Goal: Task Accomplishment & Management: Use online tool/utility

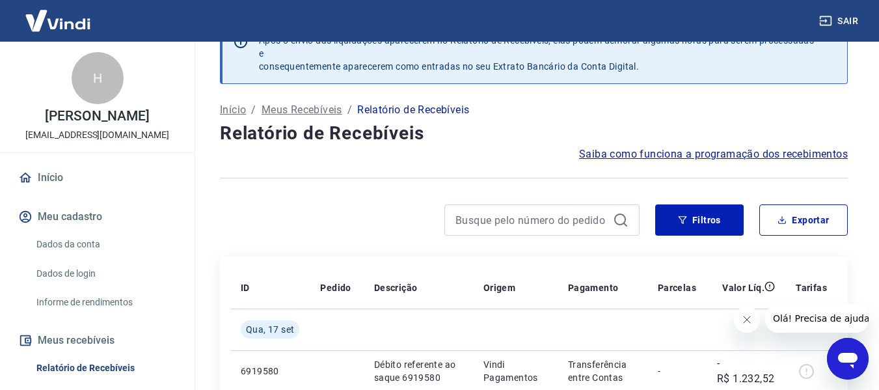
scroll to position [65, 0]
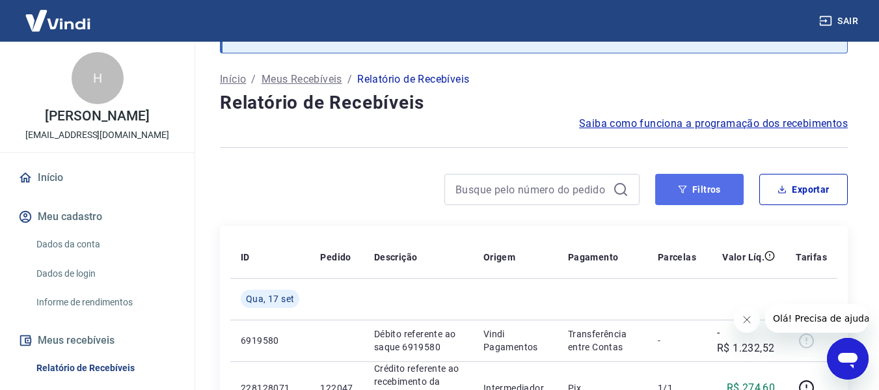
click at [709, 183] on button "Filtros" at bounding box center [699, 189] width 88 height 31
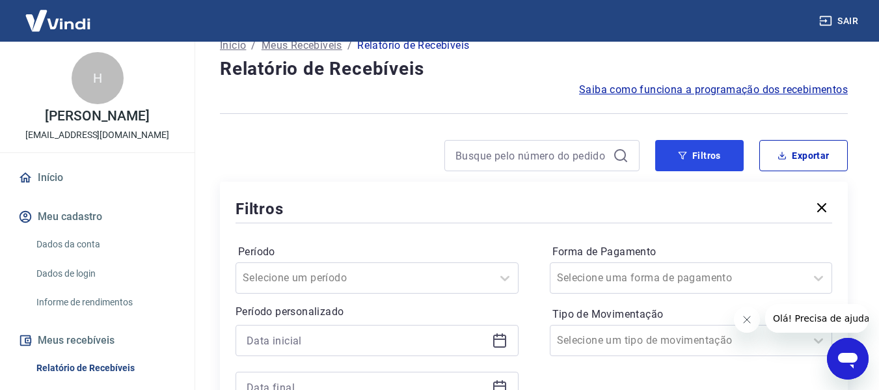
scroll to position [195, 0]
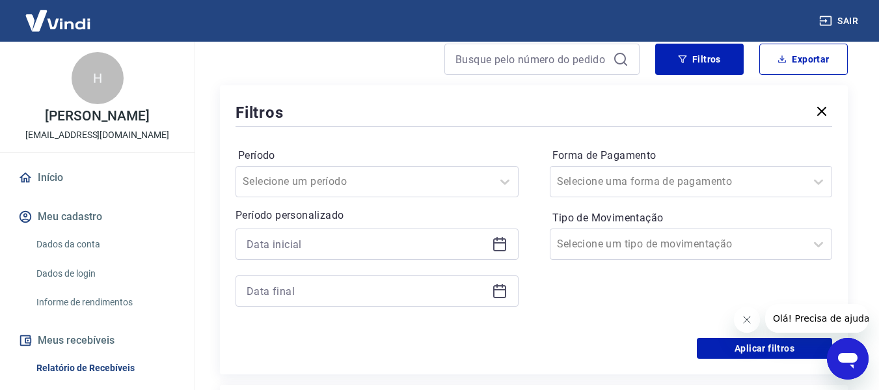
click at [495, 246] on icon at bounding box center [500, 244] width 16 height 16
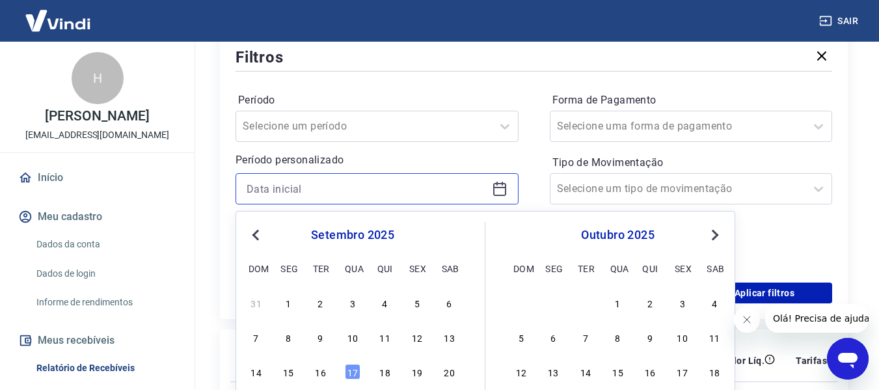
scroll to position [325, 0]
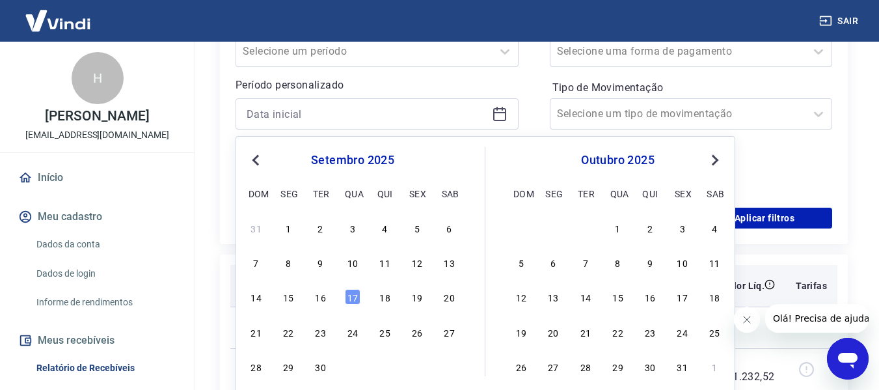
drag, startPoint x: 287, startPoint y: 301, endPoint x: 282, endPoint y: 297, distance: 6.9
click at [287, 301] on div "15" at bounding box center [288, 297] width 16 height 16
type input "[DATE]"
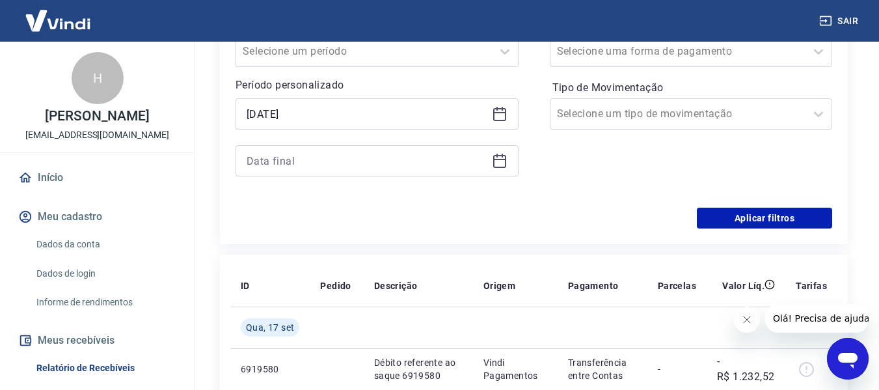
click at [498, 157] on icon at bounding box center [500, 161] width 16 height 16
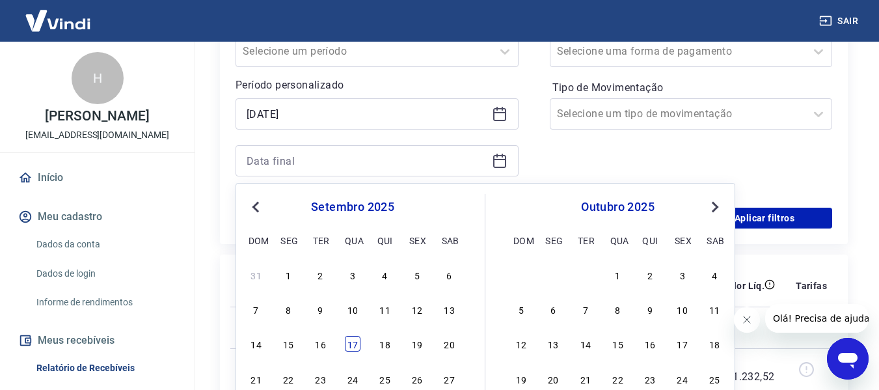
click at [354, 341] on div "17" at bounding box center [353, 344] width 16 height 16
type input "[DATE]"
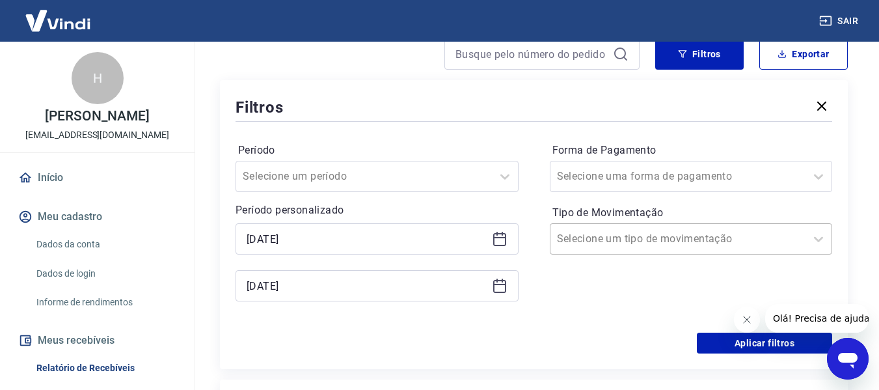
scroll to position [195, 0]
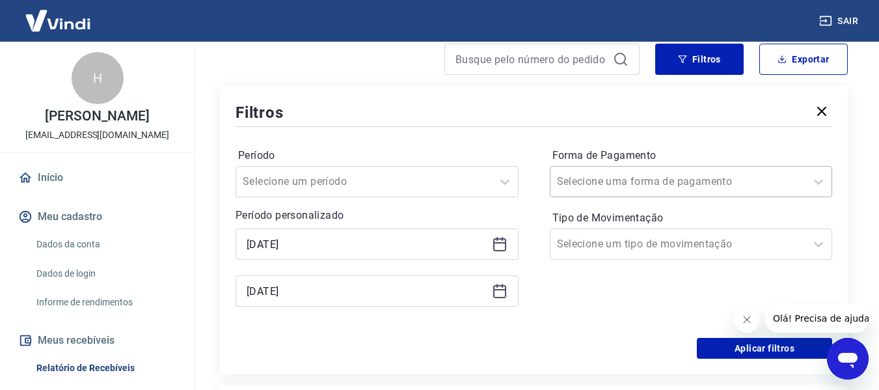
drag, startPoint x: 677, startPoint y: 195, endPoint x: 674, endPoint y: 187, distance: 8.2
click at [675, 189] on div "Selecione uma forma de pagamento" at bounding box center [691, 181] width 283 height 31
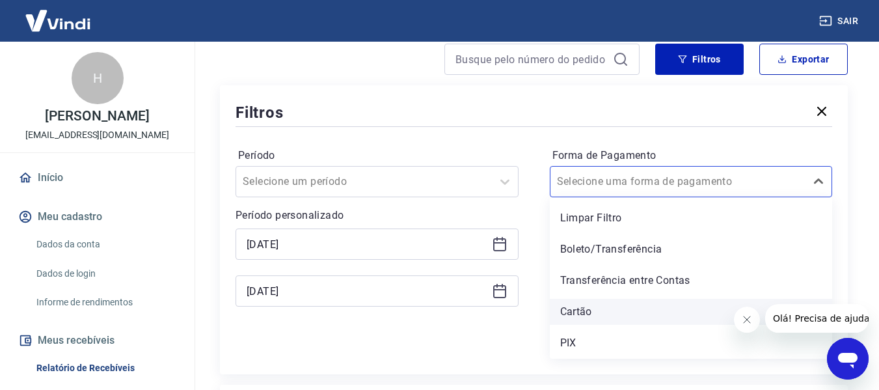
click at [577, 314] on div "Cartão" at bounding box center [691, 311] width 283 height 26
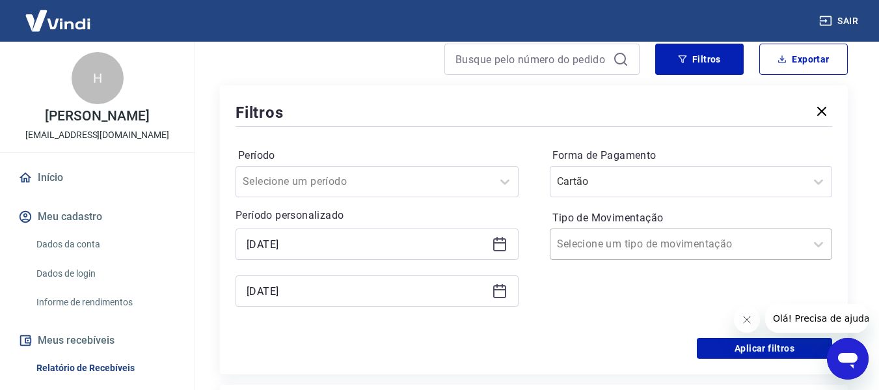
click at [603, 243] on input "Tipo de Movimentação" at bounding box center [622, 244] width 131 height 16
click at [542, 223] on div "Período Selecione um período Período personalizado Selected date: [DATE] [DATE]…" at bounding box center [533, 233] width 596 height 208
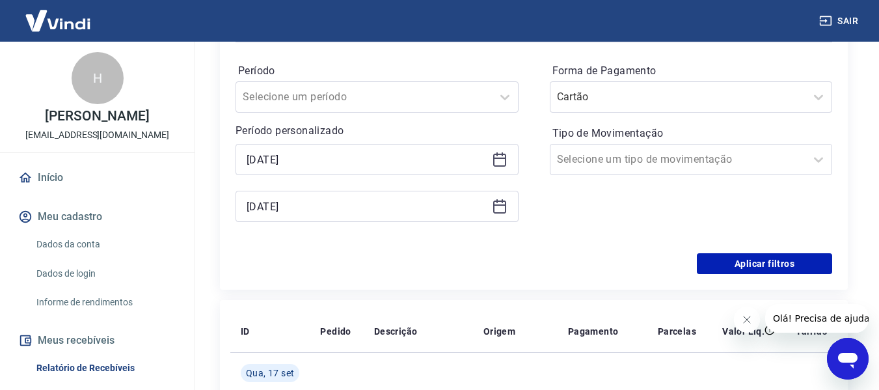
scroll to position [390, 0]
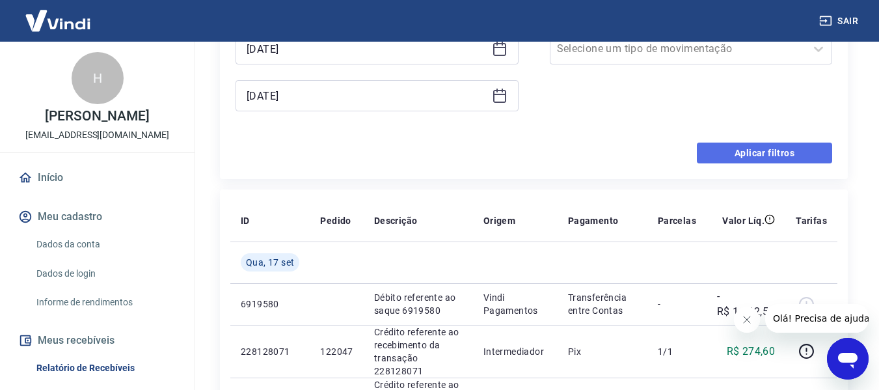
click at [722, 153] on button "Aplicar filtros" at bounding box center [763, 152] width 135 height 21
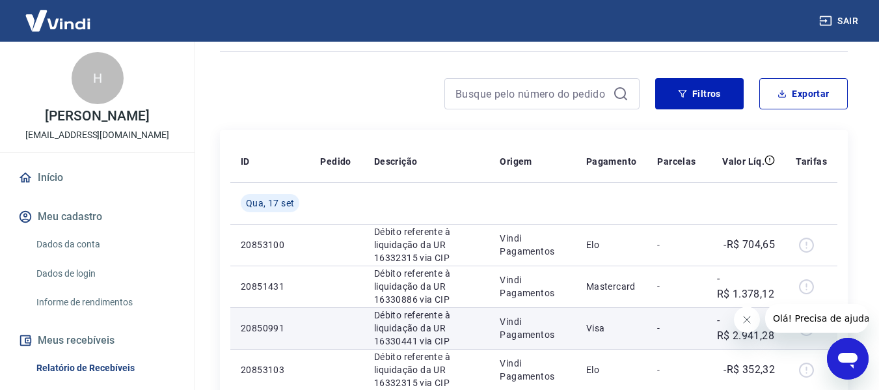
scroll to position [131, 0]
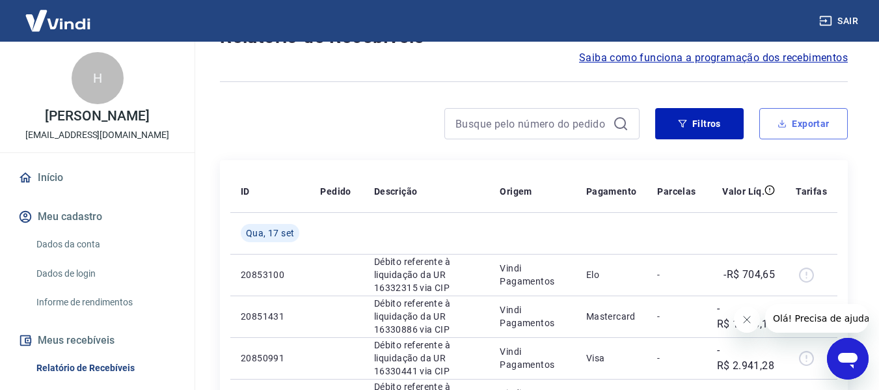
click at [809, 121] on button "Exportar" at bounding box center [803, 123] width 88 height 31
type input "[DATE]"
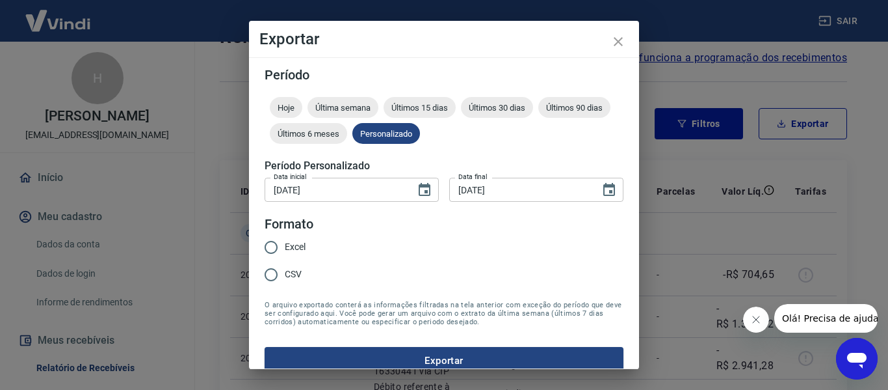
click at [273, 244] on input "Excel" at bounding box center [271, 246] width 27 height 27
radio input "true"
click at [448, 361] on button "Exportar" at bounding box center [444, 360] width 359 height 27
